Goal: Task Accomplishment & Management: Manage account settings

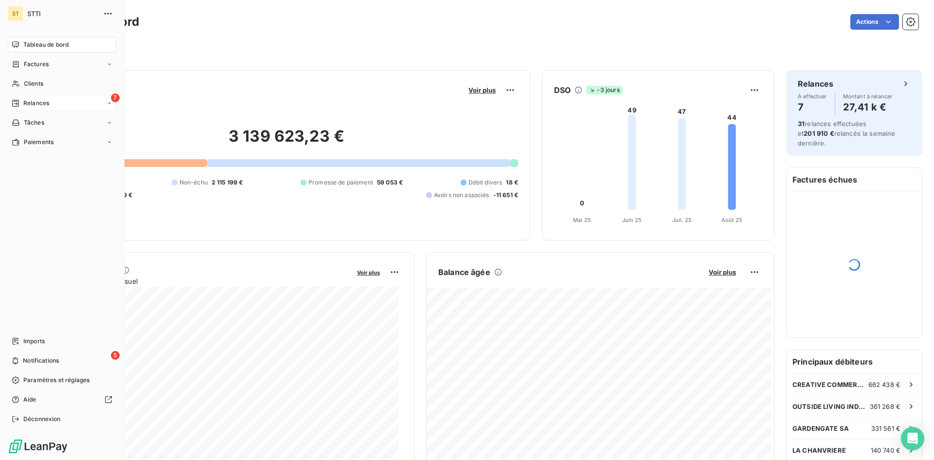
click at [24, 104] on span "Relances" at bounding box center [36, 103] width 26 height 9
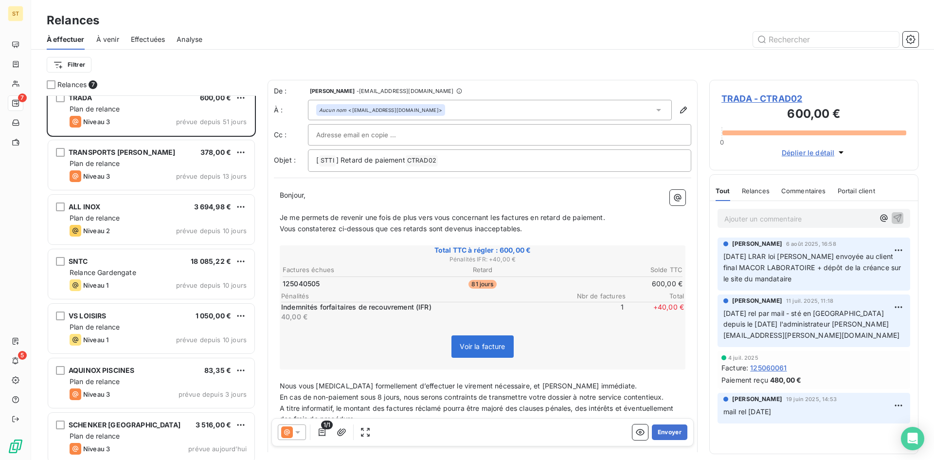
scroll to position [18, 0]
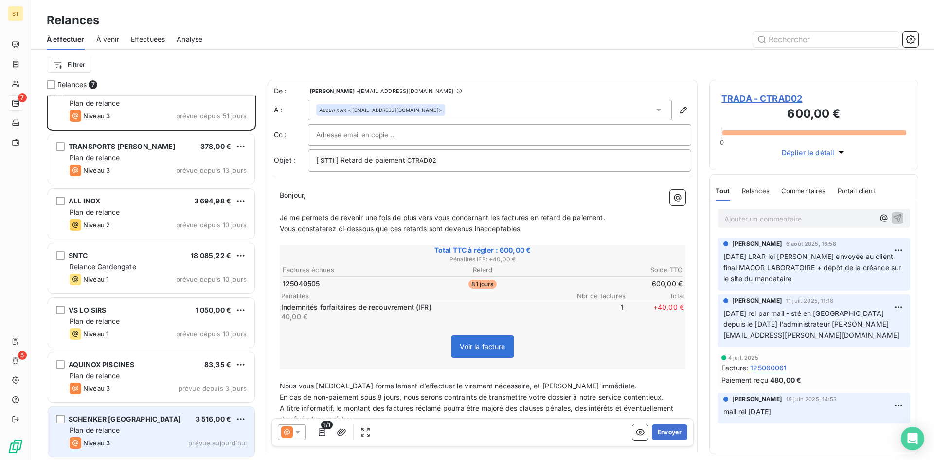
click at [115, 433] on span "Plan de relance" at bounding box center [95, 430] width 50 height 8
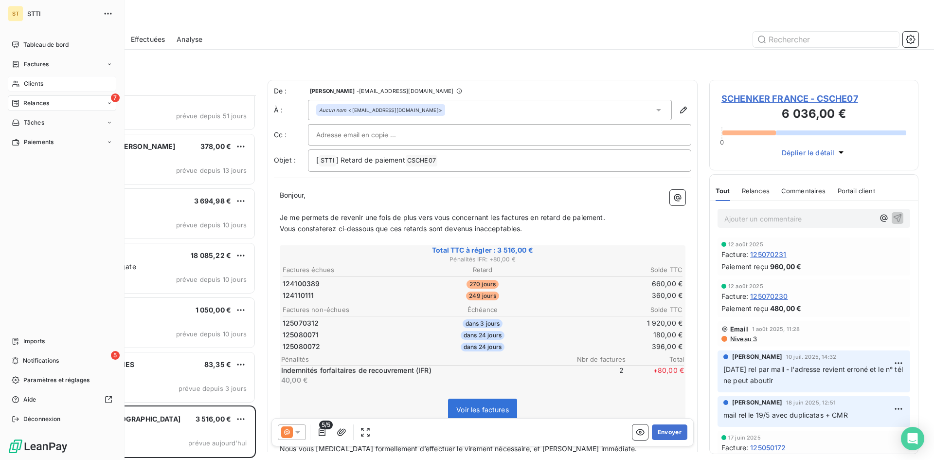
click at [28, 84] on span "Clients" at bounding box center [33, 83] width 19 height 9
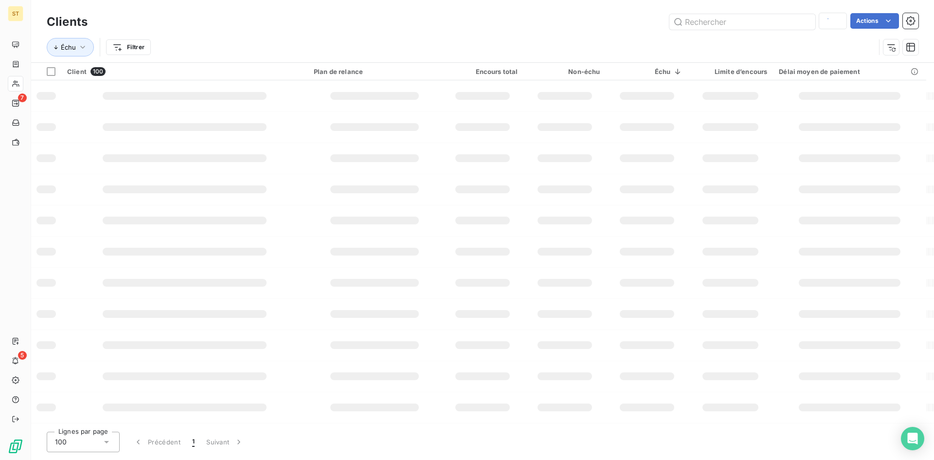
type input "sche"
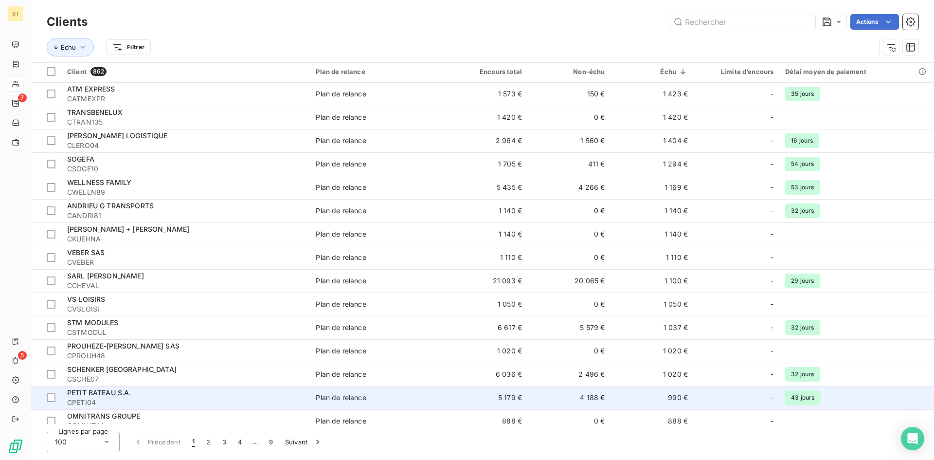
scroll to position [1264, 0]
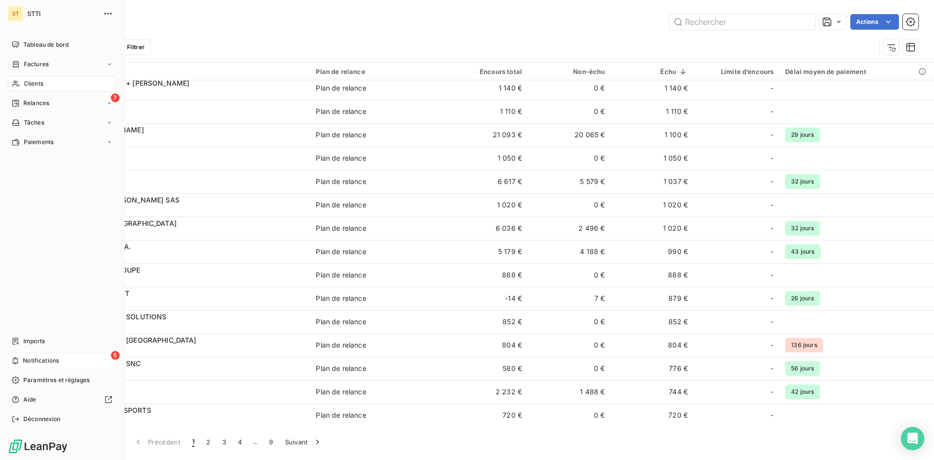
click at [36, 362] on span "Notifications" at bounding box center [41, 360] width 36 height 9
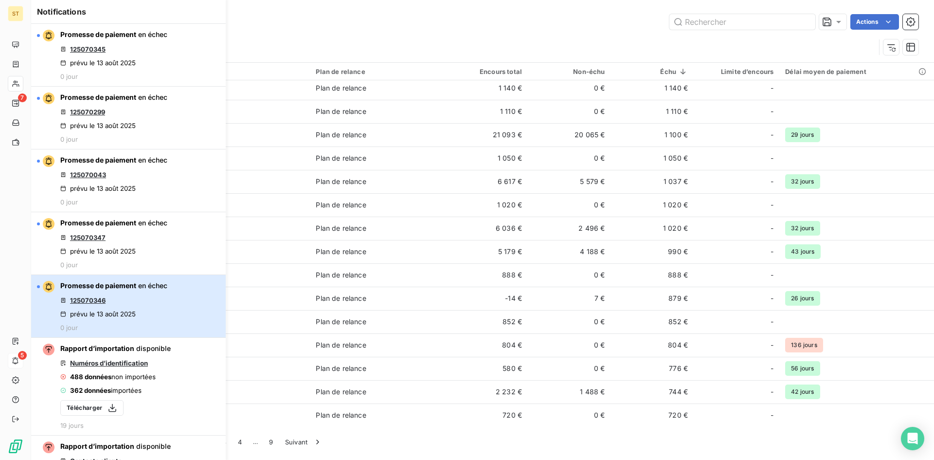
click at [107, 287] on span "Promesse de paiement" at bounding box center [98, 285] width 76 height 8
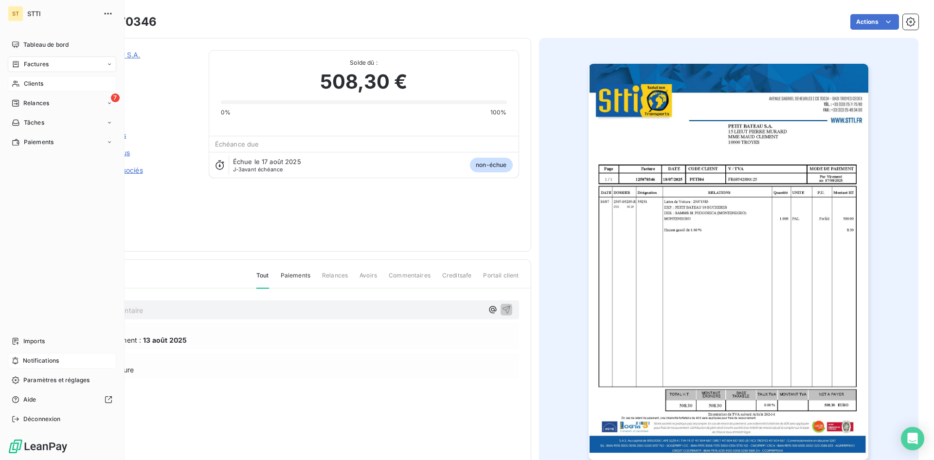
click at [38, 360] on span "Notifications" at bounding box center [41, 360] width 36 height 9
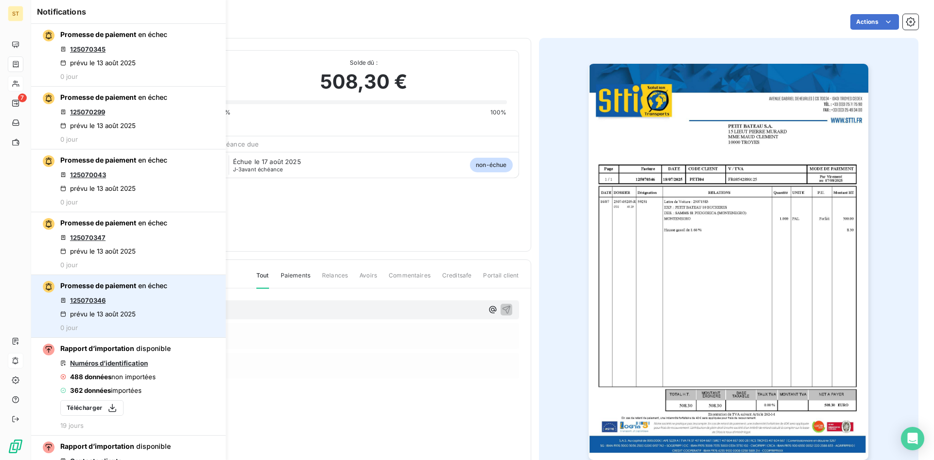
click at [99, 298] on link "125070346" at bounding box center [88, 300] width 36 height 8
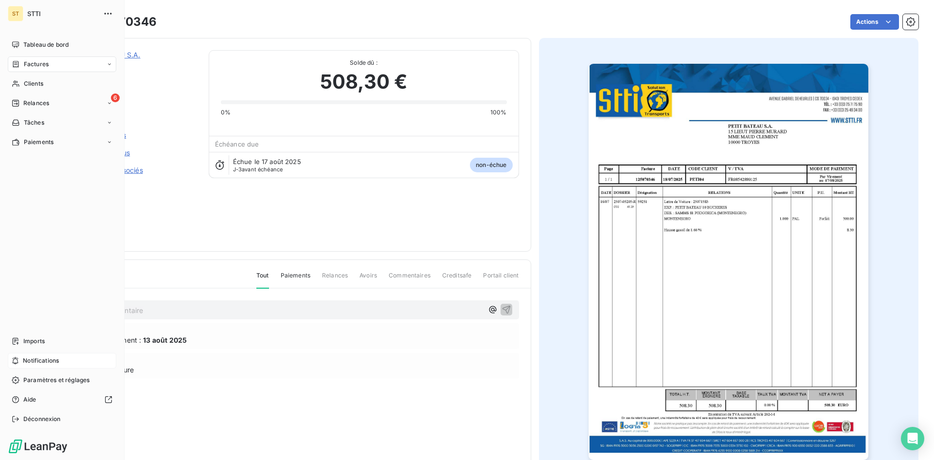
click at [42, 360] on span "Notifications" at bounding box center [41, 360] width 36 height 9
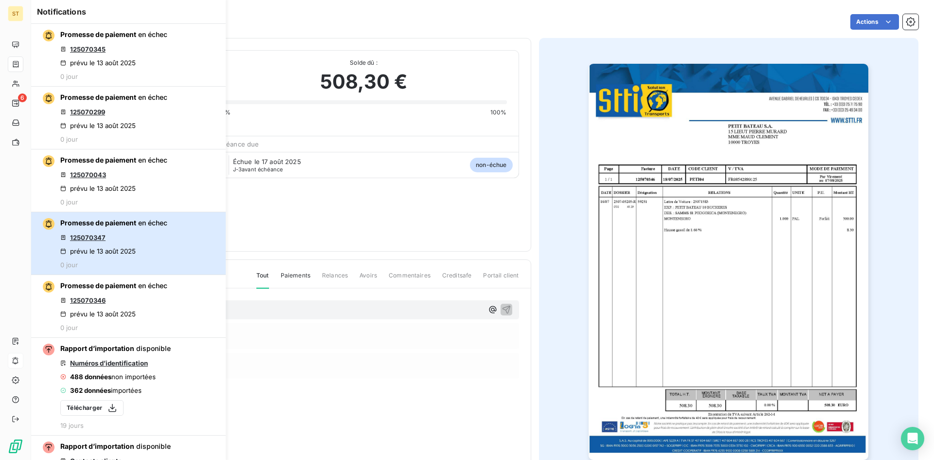
click at [132, 236] on div "Promesse de paiement en échec 125070347 prévu le 13 août 2025 0 jour" at bounding box center [113, 243] width 107 height 51
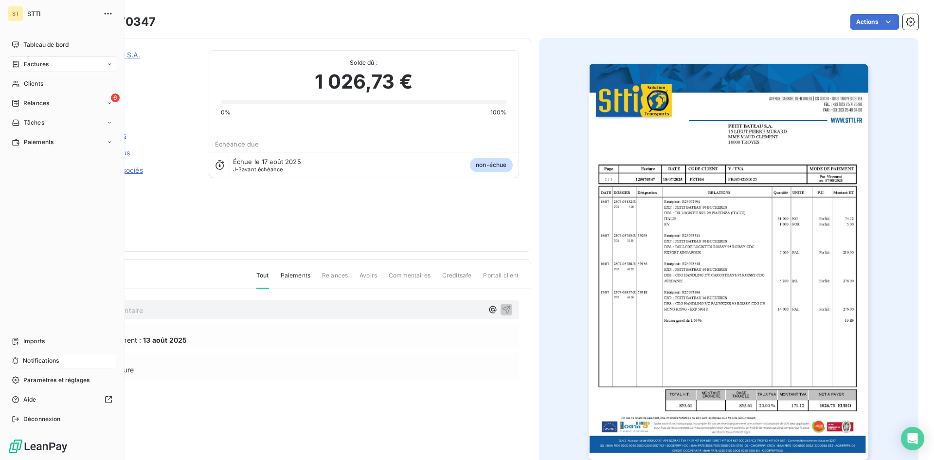
click at [24, 360] on span "Notifications" at bounding box center [41, 360] width 36 height 9
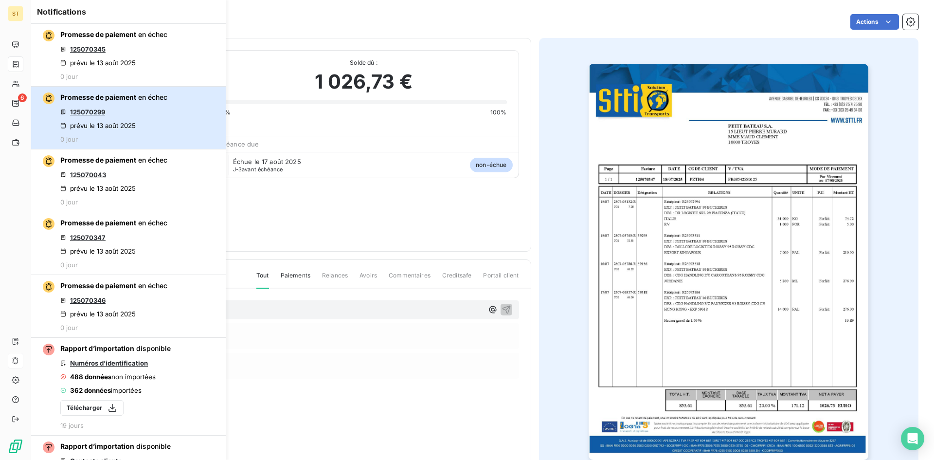
click at [140, 110] on div "Promesse de paiement en échec 125070299 prévu le 13 août 2025 0 jour" at bounding box center [113, 117] width 107 height 51
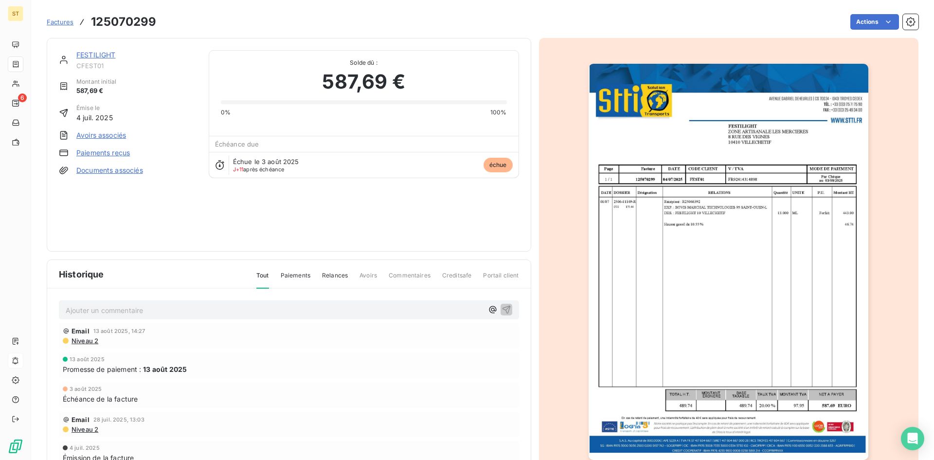
click at [108, 53] on link "FESTILIGHT" at bounding box center [95, 55] width 39 height 8
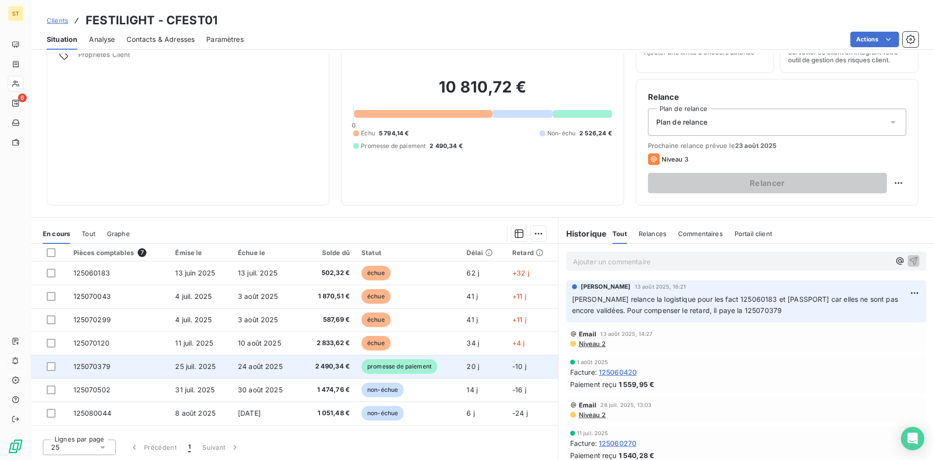
scroll to position [49, 0]
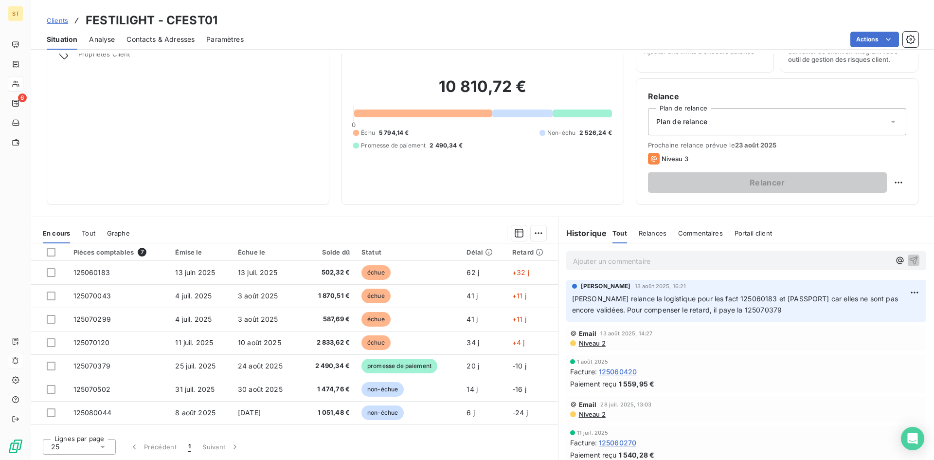
click at [60, 20] on span "Clients" at bounding box center [57, 21] width 21 height 8
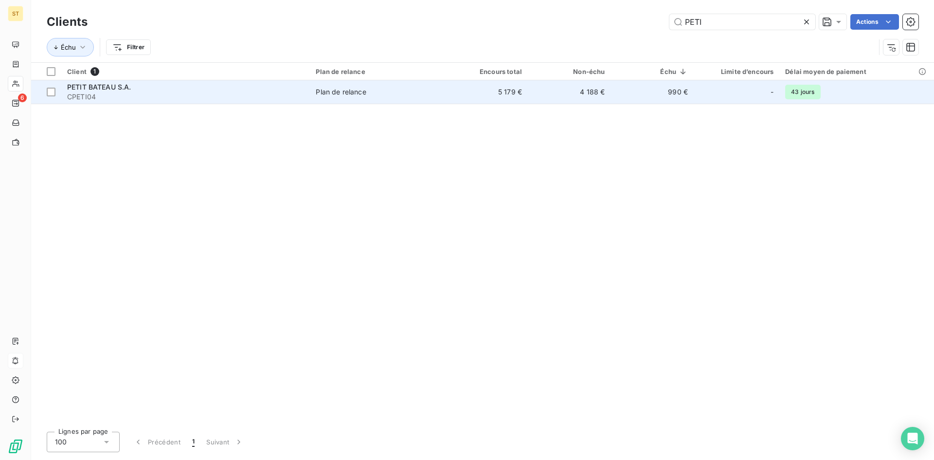
type input "PETI"
click at [74, 96] on span "CPETI04" at bounding box center [185, 97] width 237 height 10
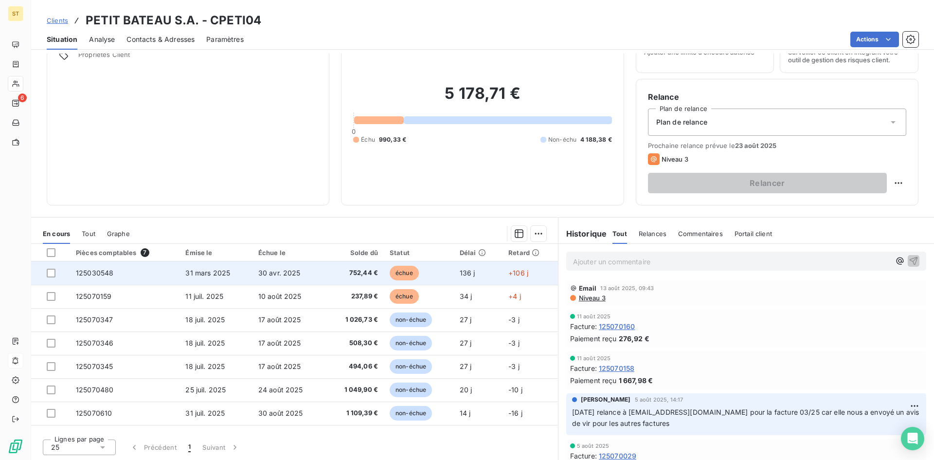
scroll to position [49, 0]
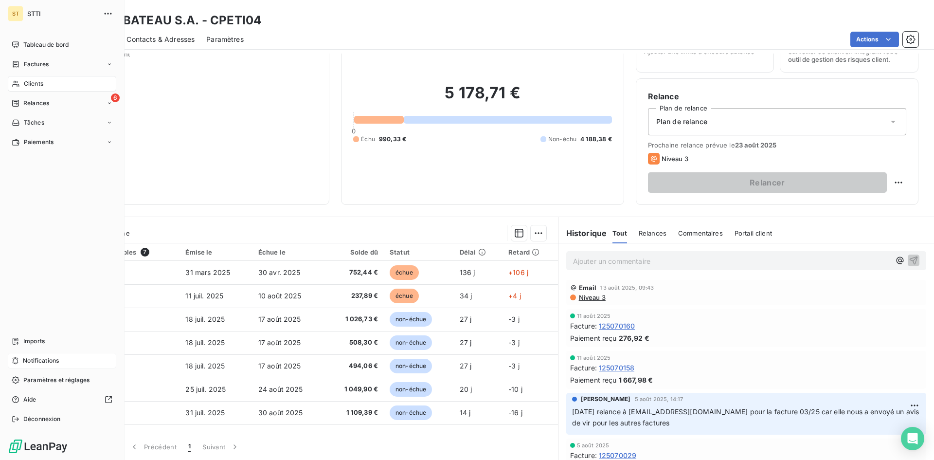
click at [57, 362] on span "Notifications" at bounding box center [41, 360] width 36 height 9
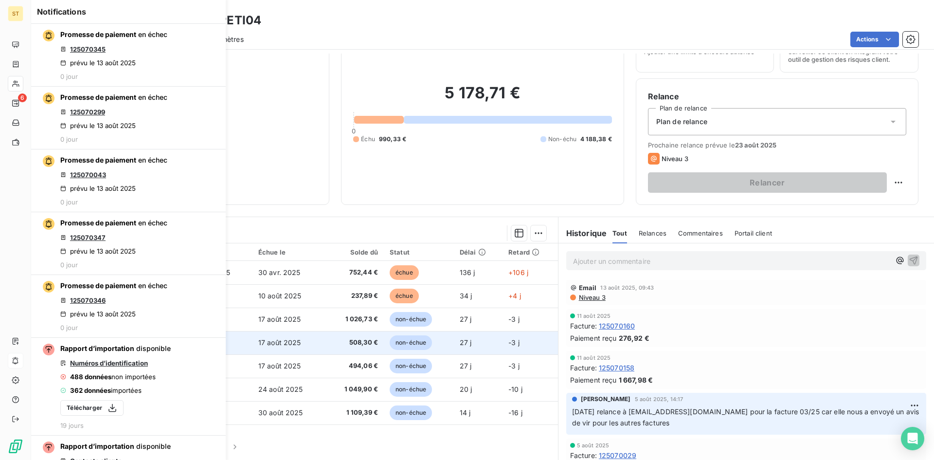
click at [377, 346] on td "508,30 €" at bounding box center [354, 342] width 59 height 23
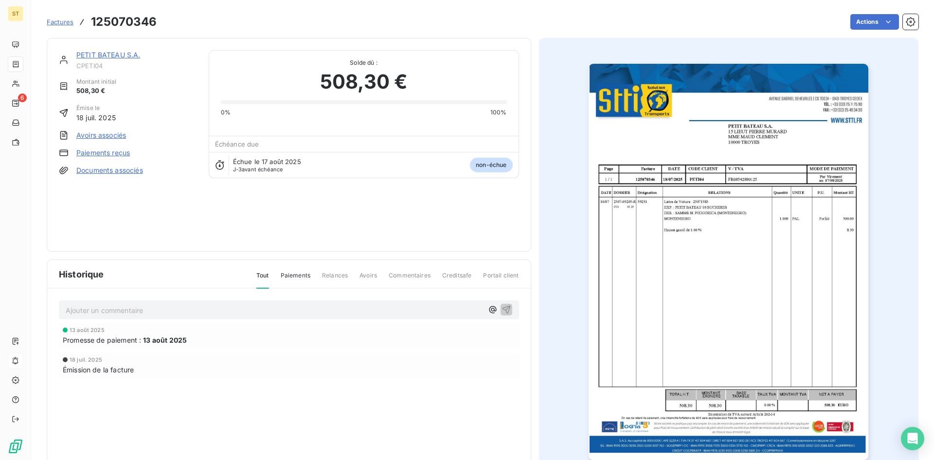
click at [66, 29] on div "Factures 125070346" at bounding box center [102, 22] width 110 height 18
click at [61, 22] on span "Factures" at bounding box center [60, 22] width 27 height 8
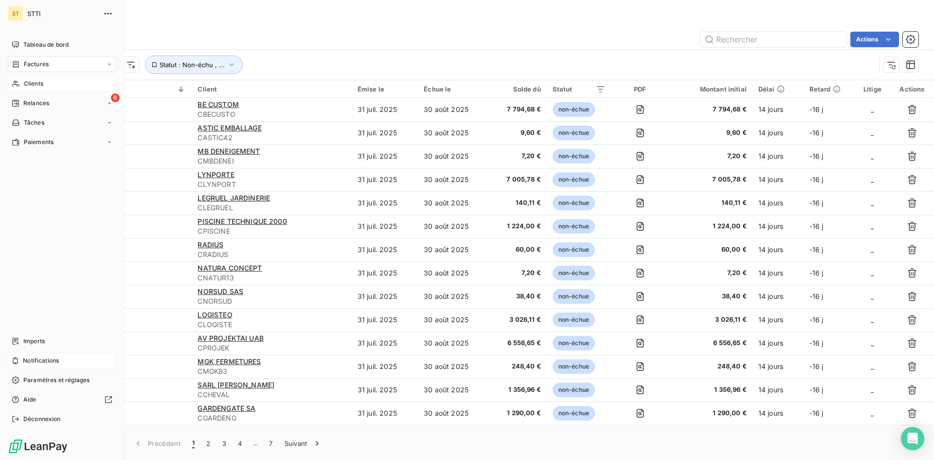
click at [40, 87] on span "Clients" at bounding box center [33, 83] width 19 height 9
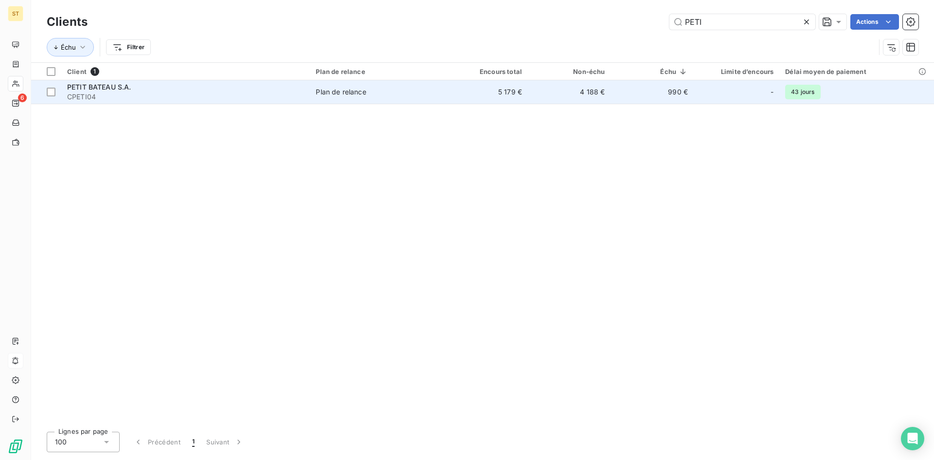
click at [109, 90] on span "PETIT BATEAU S.A." at bounding box center [99, 87] width 64 height 8
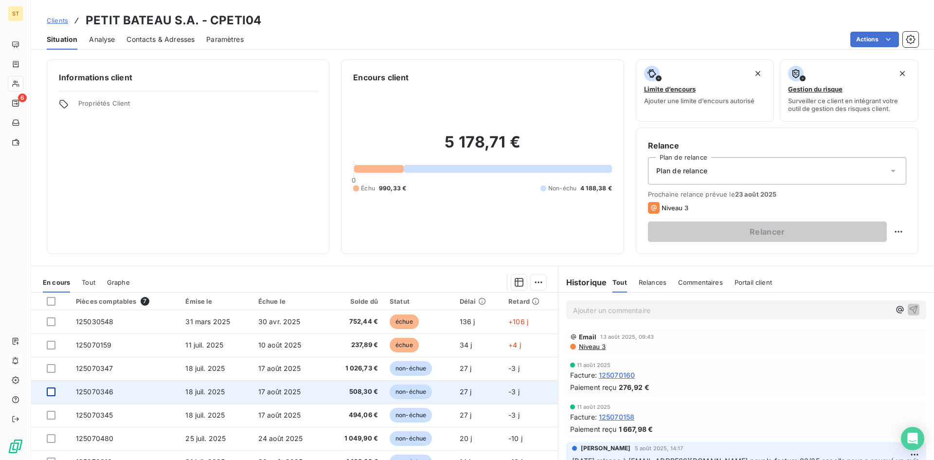
click at [47, 391] on div at bounding box center [51, 391] width 9 height 9
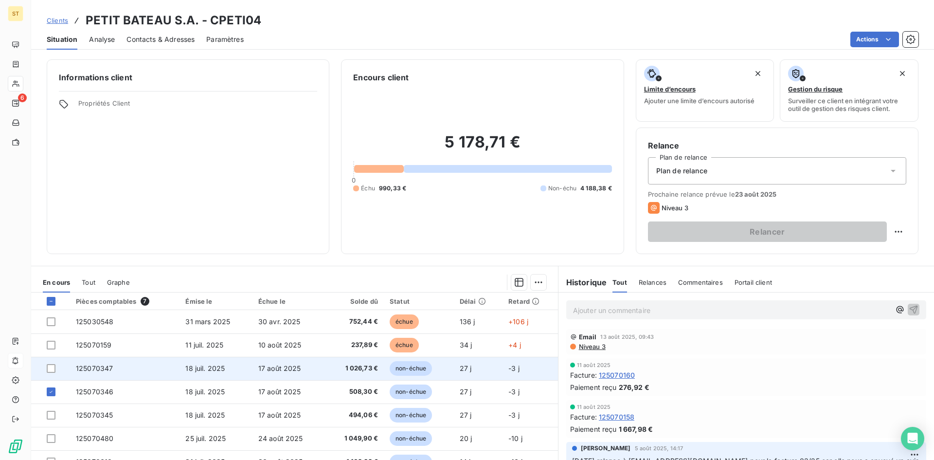
click at [46, 369] on td at bounding box center [50, 367] width 39 height 23
click at [49, 372] on div at bounding box center [51, 368] width 9 height 9
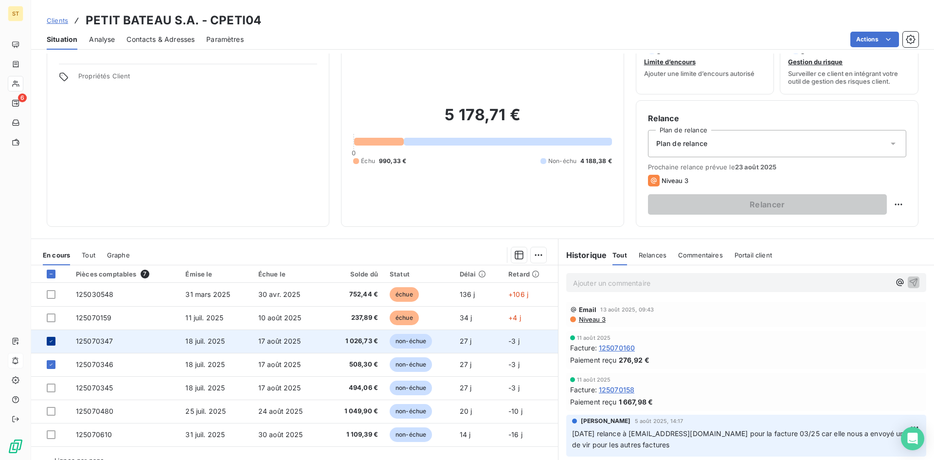
scroll to position [49, 0]
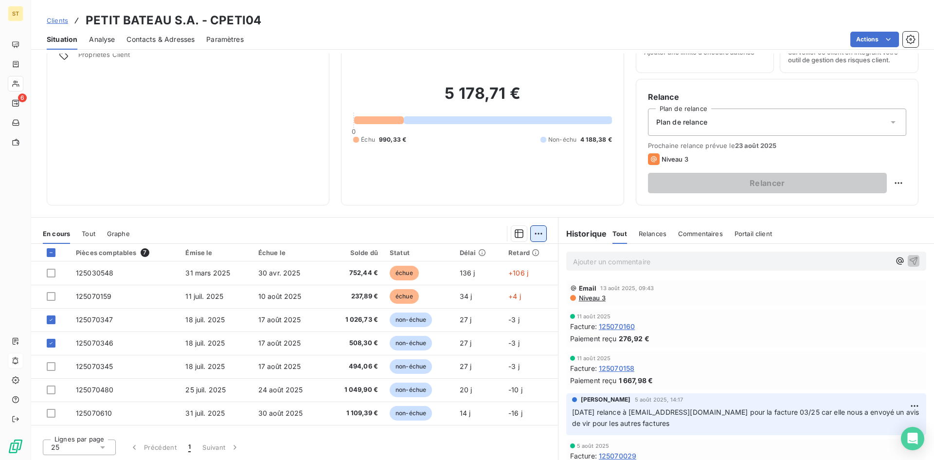
click at [533, 232] on html "ST 6 Clients PETIT BATEAU S.A. - CPETI04 Situation Analyse Contacts & Adresses …" at bounding box center [467, 230] width 934 height 460
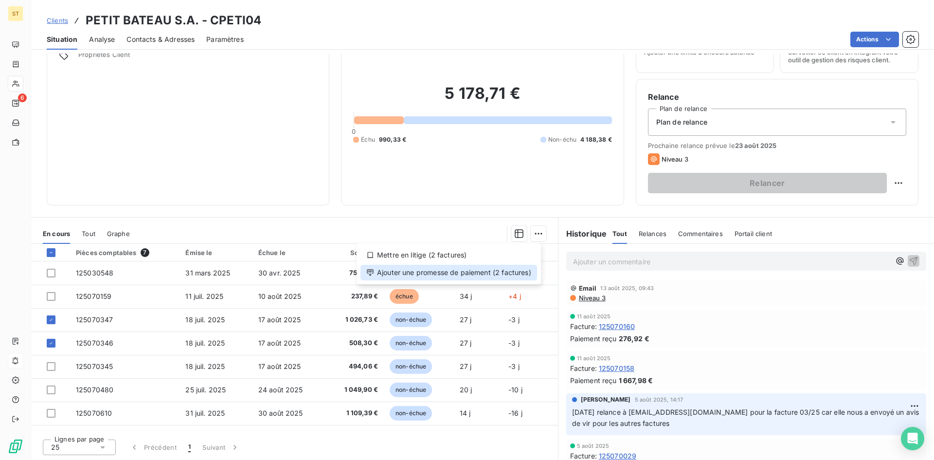
click at [413, 275] on div "Ajouter une promesse de paiement (2 factures)" at bounding box center [448, 273] width 177 height 16
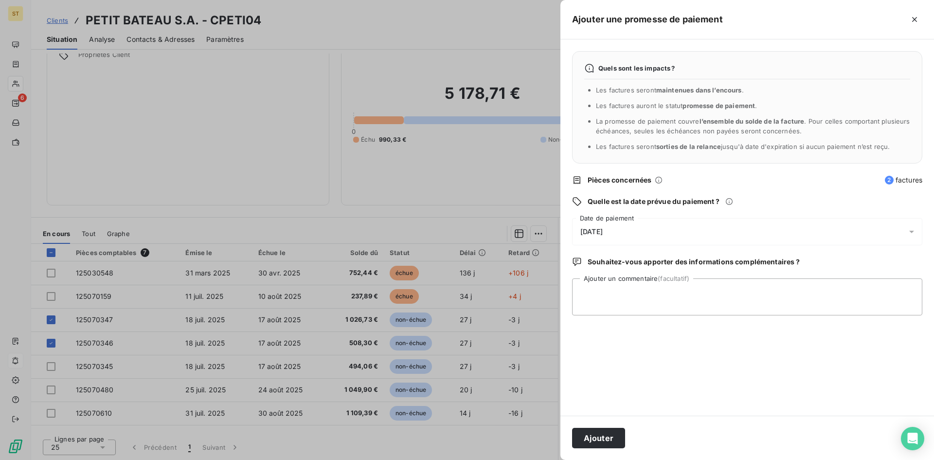
click at [585, 232] on span "15/08/2025" at bounding box center [591, 232] width 22 height 8
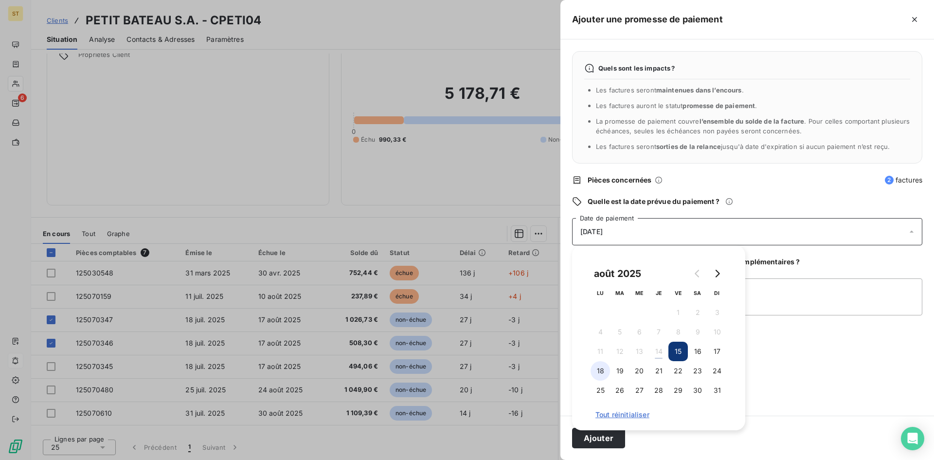
click at [601, 374] on button "18" at bounding box center [599, 370] width 19 height 19
click at [592, 443] on button "Ajouter" at bounding box center [598, 437] width 53 height 20
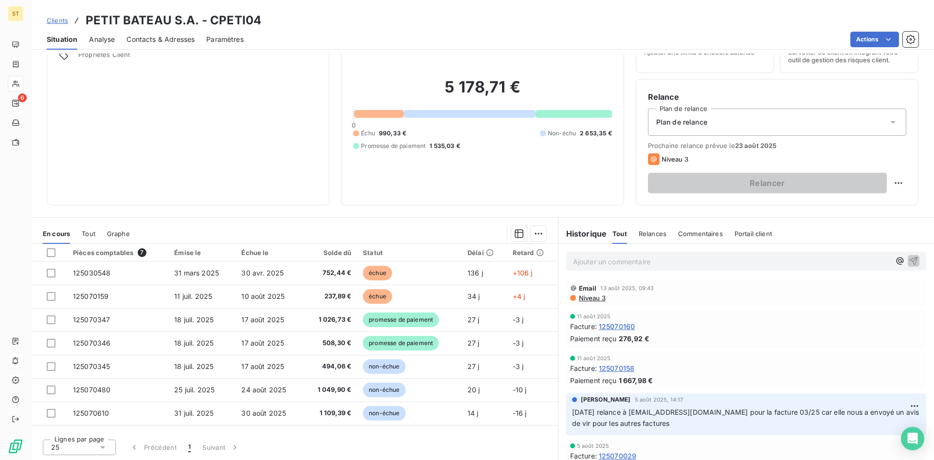
click at [60, 19] on span "Clients" at bounding box center [57, 21] width 21 height 8
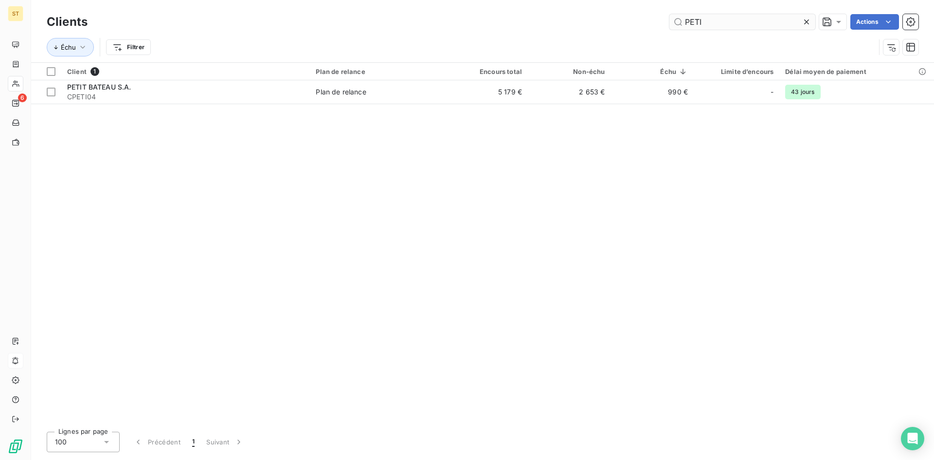
drag, startPoint x: 721, startPoint y: 28, endPoint x: 719, endPoint y: 22, distance: 5.5
click at [721, 25] on input "PETI" at bounding box center [742, 22] width 146 height 16
click at [719, 22] on input "PETI" at bounding box center [742, 22] width 146 height 16
drag, startPoint x: 708, startPoint y: 16, endPoint x: 636, endPoint y: 16, distance: 71.5
click at [636, 16] on div "PETI Actions" at bounding box center [508, 22] width 819 height 16
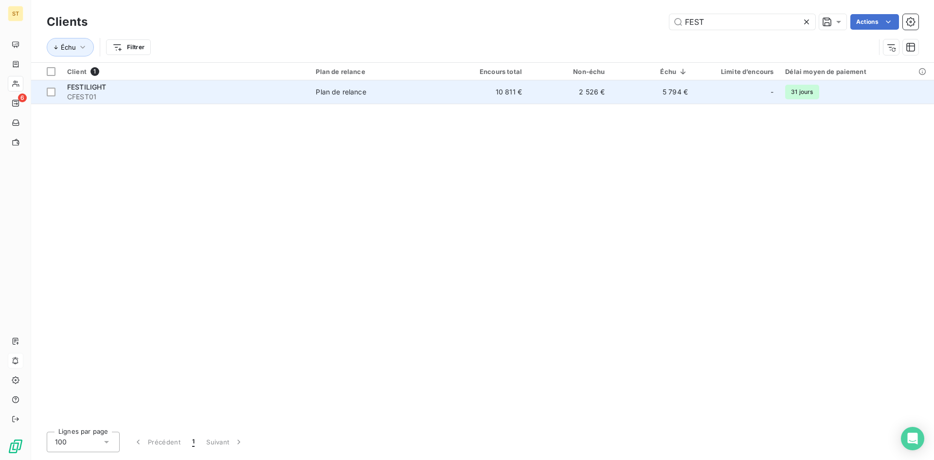
type input "FEST"
click at [81, 96] on span "CFEST01" at bounding box center [185, 97] width 237 height 10
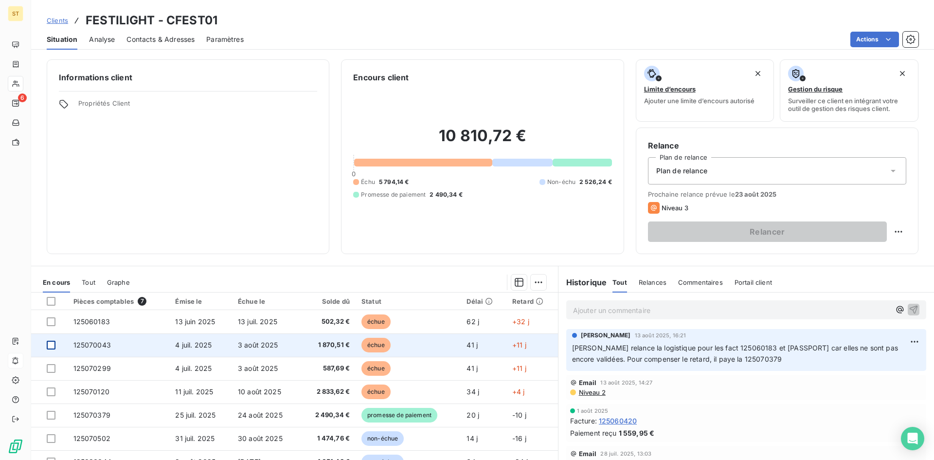
click at [53, 347] on div at bounding box center [51, 344] width 9 height 9
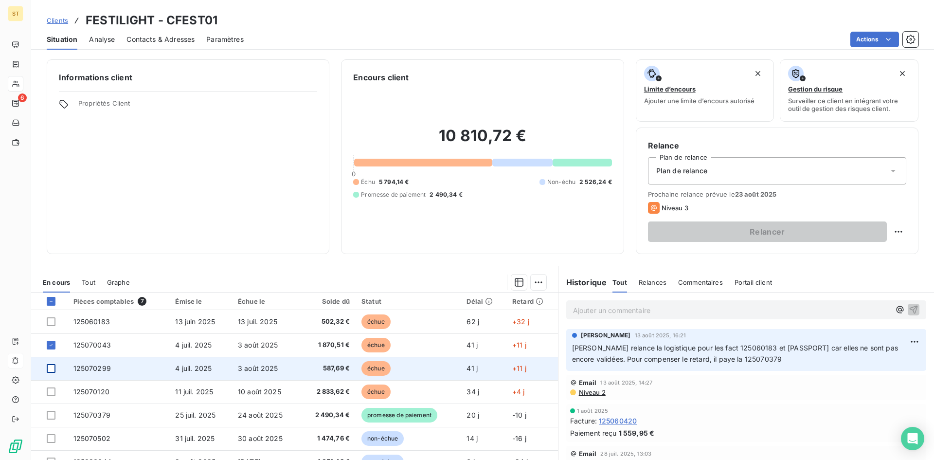
click at [52, 367] on div at bounding box center [51, 368] width 9 height 9
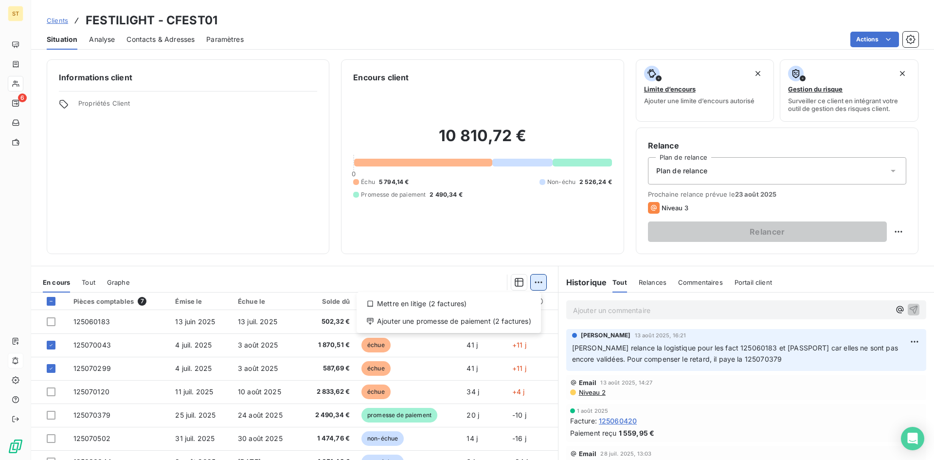
click at [534, 281] on html "ST 6 Clients FESTILIGHT - CFEST01 Situation Analyse Contacts & Adresses Paramèt…" at bounding box center [467, 230] width 934 height 460
click at [419, 320] on div "Ajouter une promesse de paiement (2 factures)" at bounding box center [448, 321] width 177 height 16
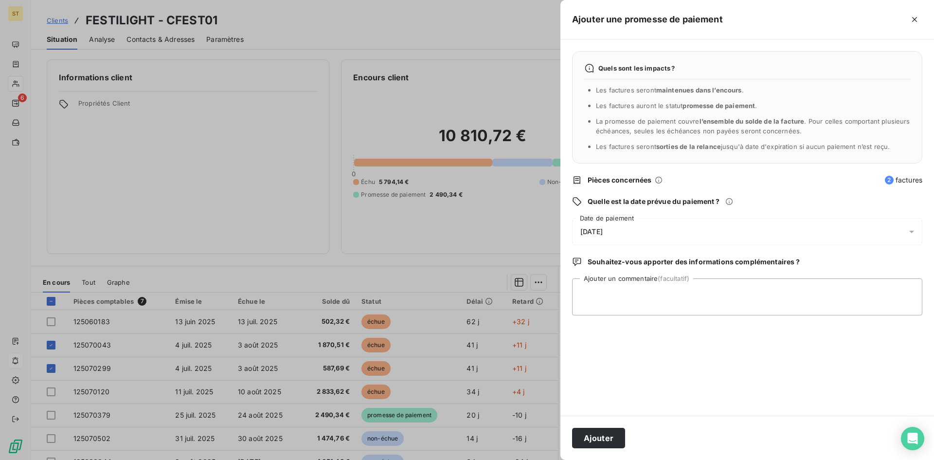
click at [588, 228] on span "15/08/2025" at bounding box center [591, 232] width 22 height 8
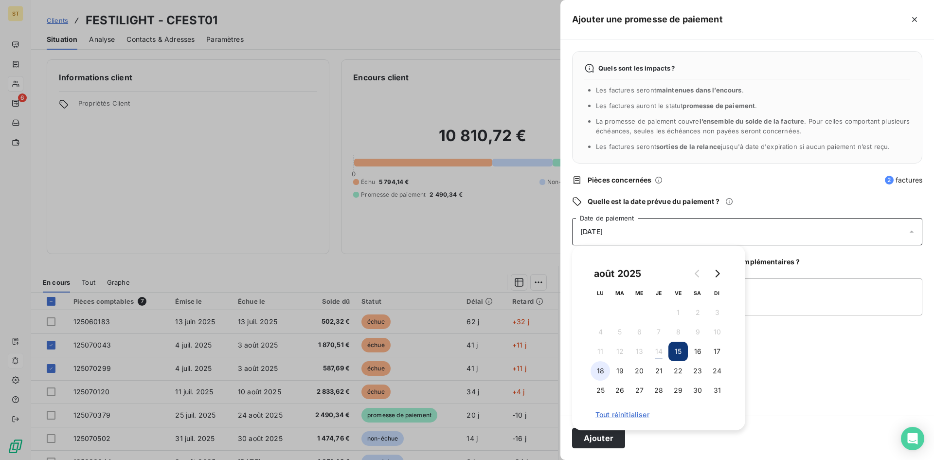
click at [604, 372] on button "18" at bounding box center [599, 370] width 19 height 19
click at [589, 442] on button "Ajouter" at bounding box center [598, 437] width 53 height 20
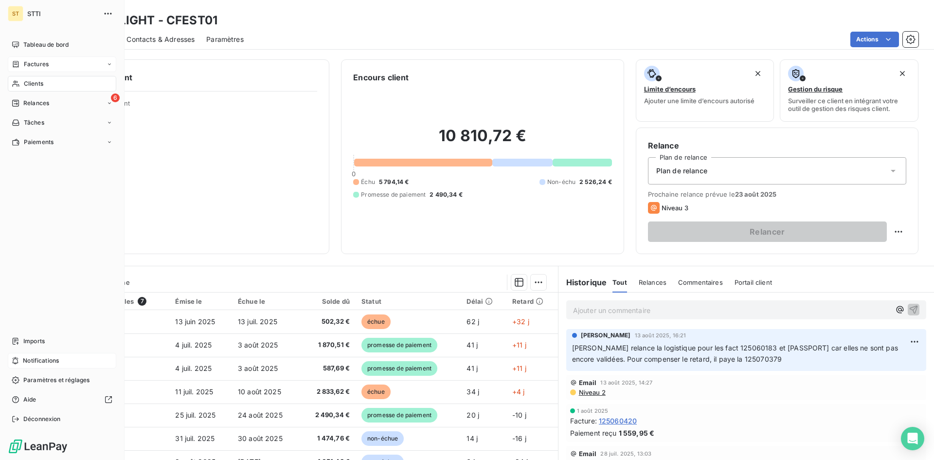
click at [27, 68] on span "Factures" at bounding box center [36, 64] width 25 height 9
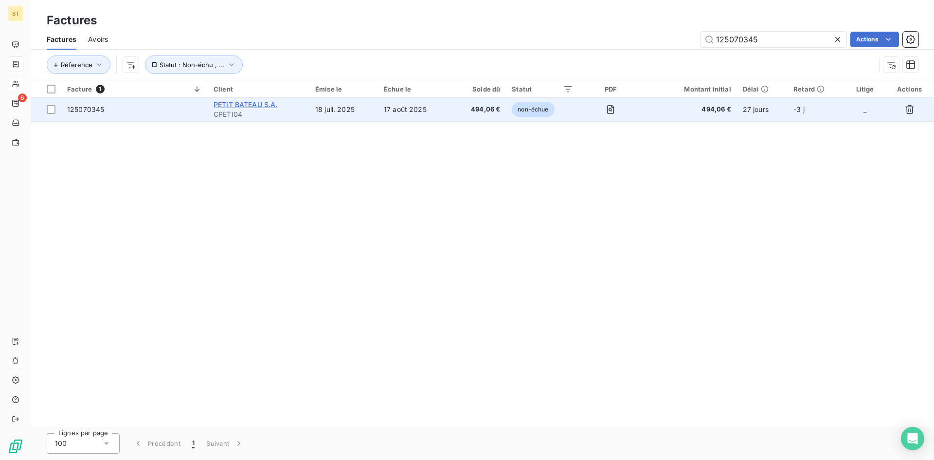
type input "125070345"
click at [243, 106] on span "PETIT BATEAU S.A." at bounding box center [246, 104] width 64 height 8
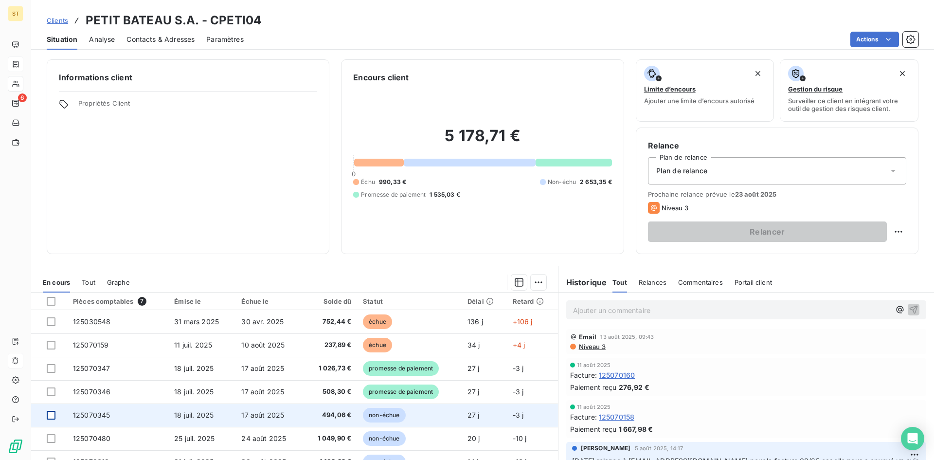
click at [51, 415] on div at bounding box center [51, 414] width 9 height 9
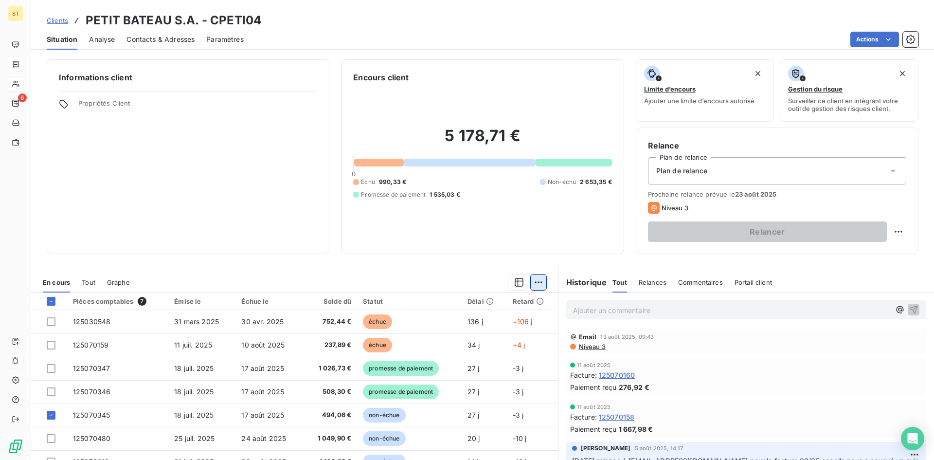
click at [535, 283] on html "ST 6 Clients PETIT BATEAU S.A. - CPETI04 Situation Analyse Contacts & Adresses …" at bounding box center [467, 230] width 934 height 460
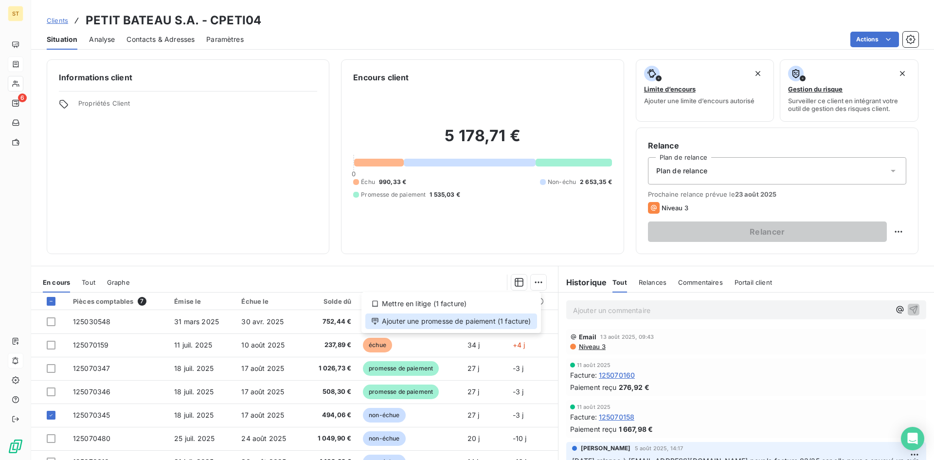
click at [395, 323] on div "Ajouter une promesse de paiement (1 facture)" at bounding box center [451, 321] width 172 height 16
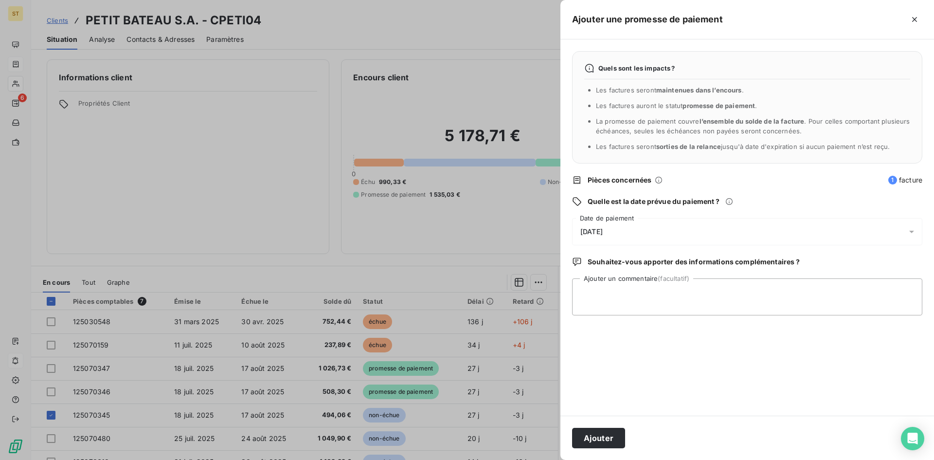
click at [588, 231] on span "15/08/2025" at bounding box center [591, 232] width 22 height 8
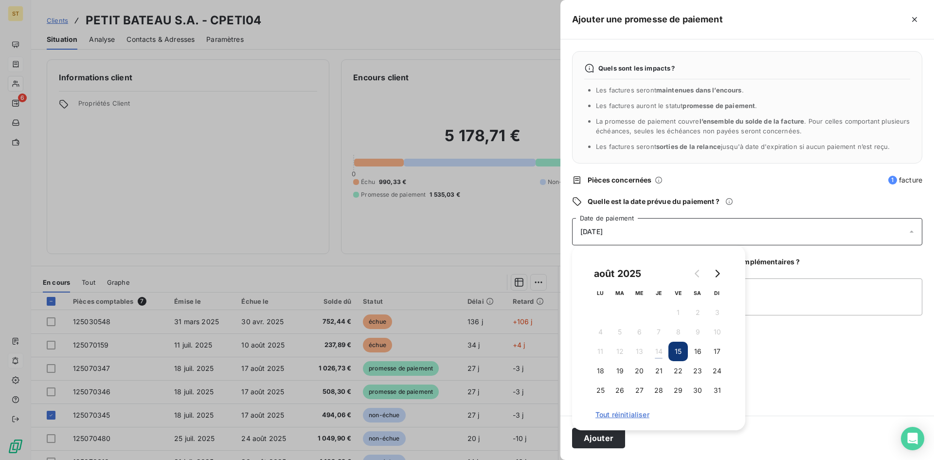
click at [587, 231] on span "15/08/2025" at bounding box center [591, 232] width 22 height 8
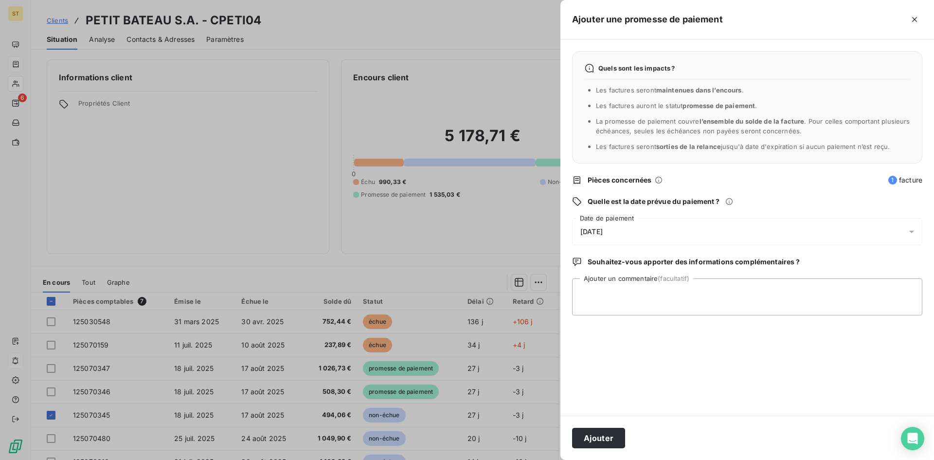
click at [586, 231] on span "15/08/2025" at bounding box center [591, 232] width 22 height 8
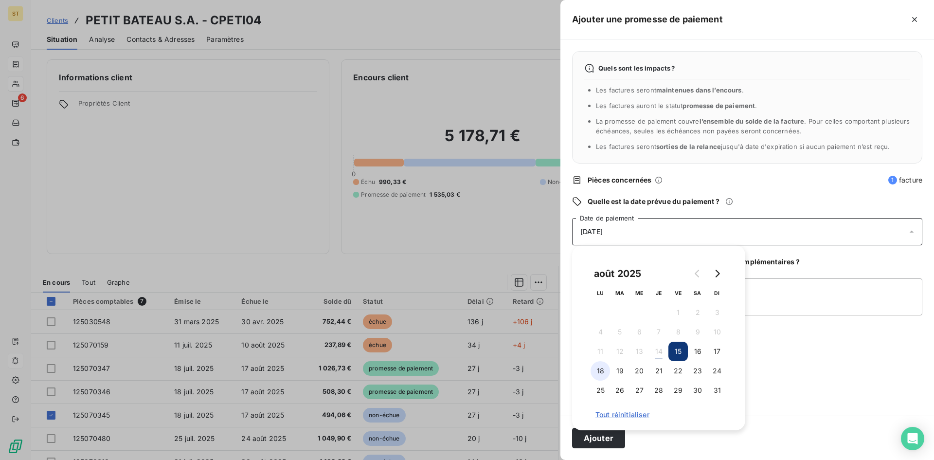
click at [605, 371] on button "18" at bounding box center [599, 370] width 19 height 19
click at [712, 446] on div "Ajouter" at bounding box center [747, 437] width 374 height 44
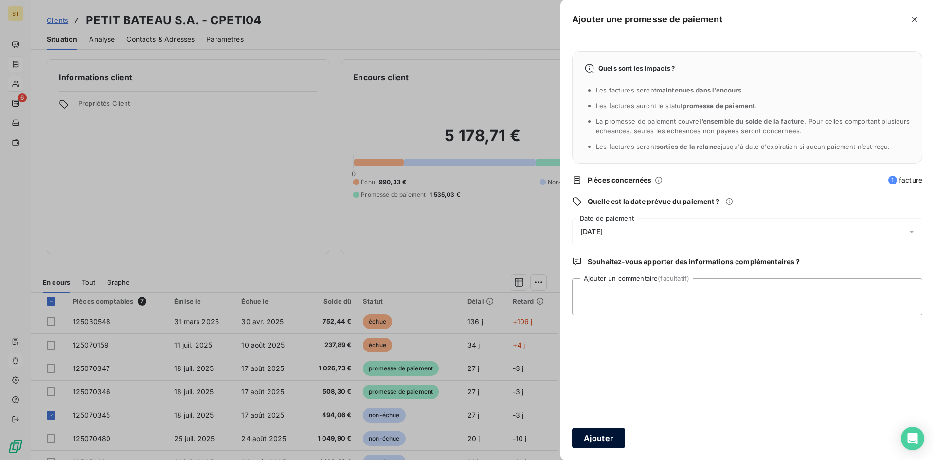
click at [604, 440] on button "Ajouter" at bounding box center [598, 437] width 53 height 20
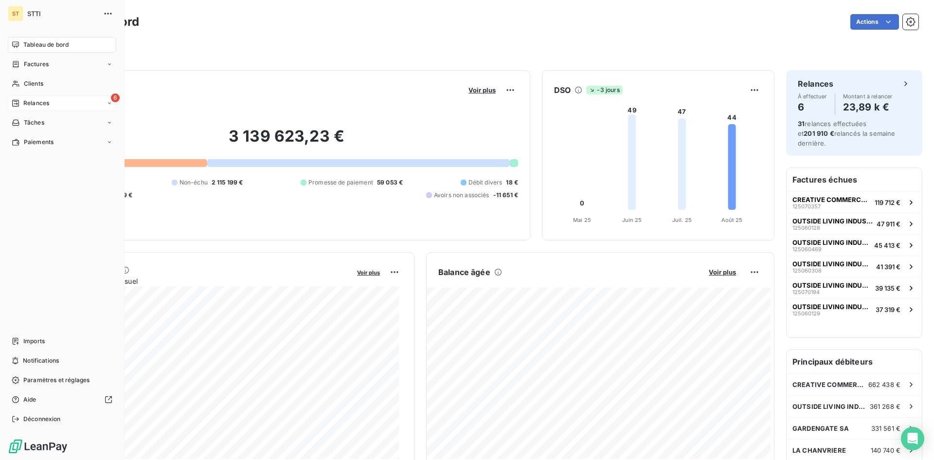
click at [35, 105] on span "Relances" at bounding box center [36, 103] width 26 height 9
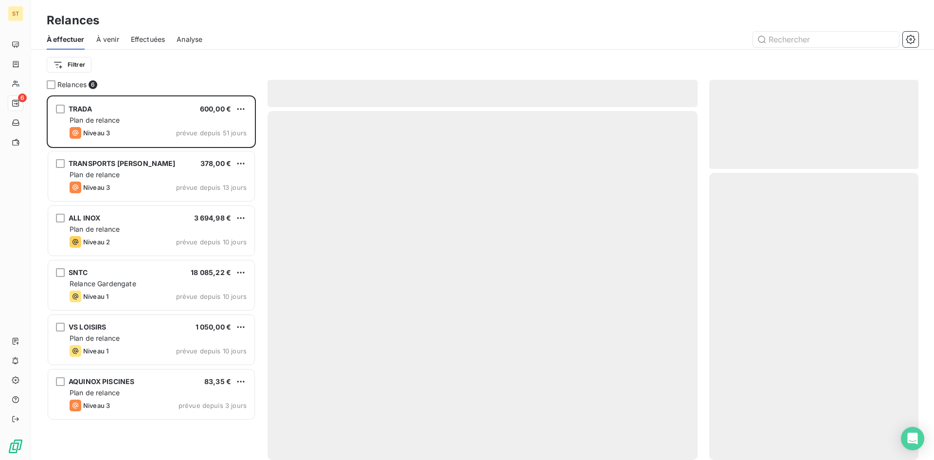
scroll to position [357, 202]
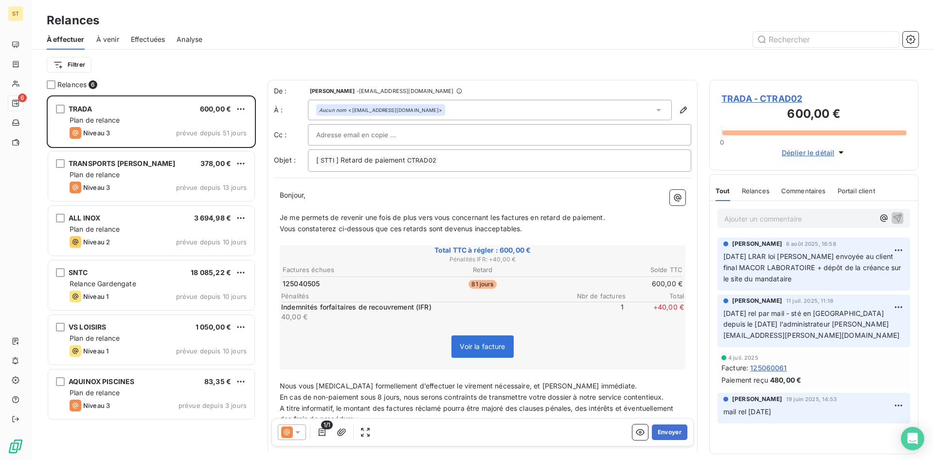
click at [151, 37] on span "Effectuées" at bounding box center [148, 40] width 35 height 10
